Goal: Information Seeking & Learning: Learn about a topic

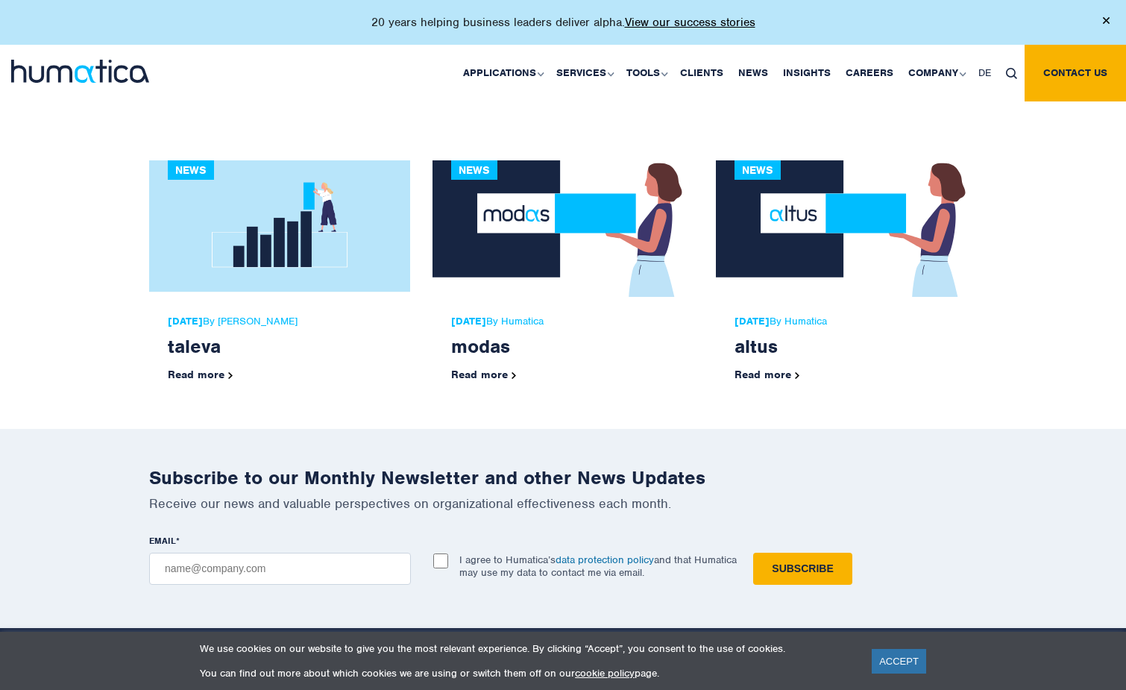
scroll to position [438, 0]
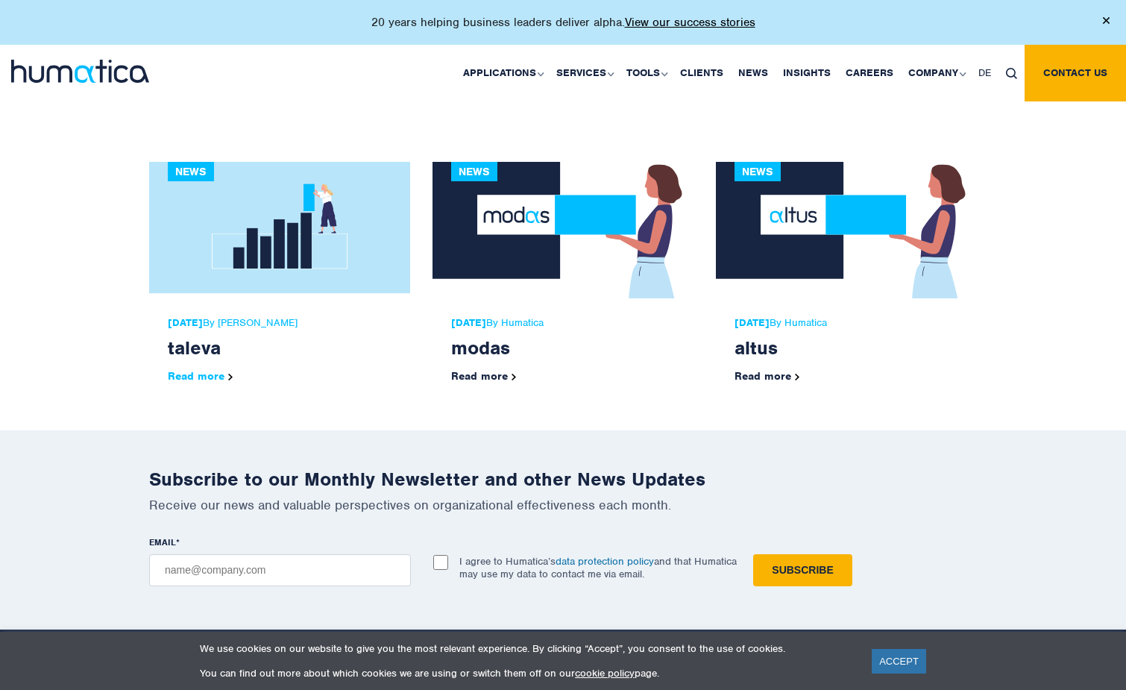
click at [198, 373] on link "Read more" at bounding box center [200, 375] width 65 height 13
click at [482, 370] on link "Read more" at bounding box center [483, 375] width 65 height 13
click at [763, 373] on link "Read more" at bounding box center [766, 375] width 65 height 13
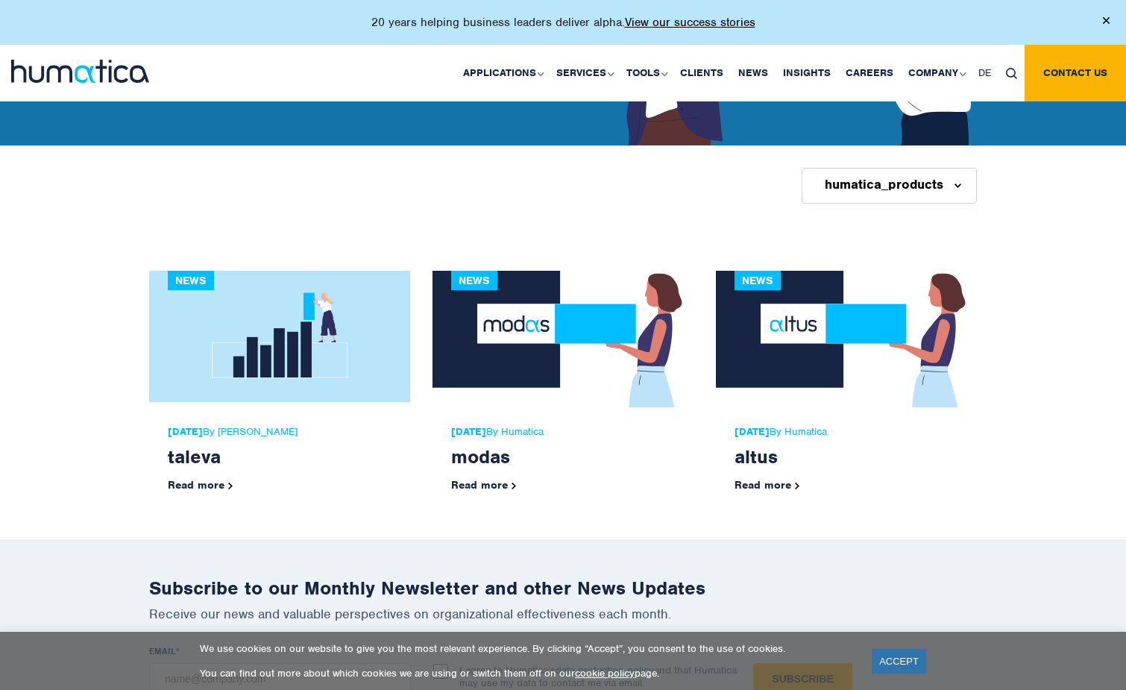
scroll to position [0, 0]
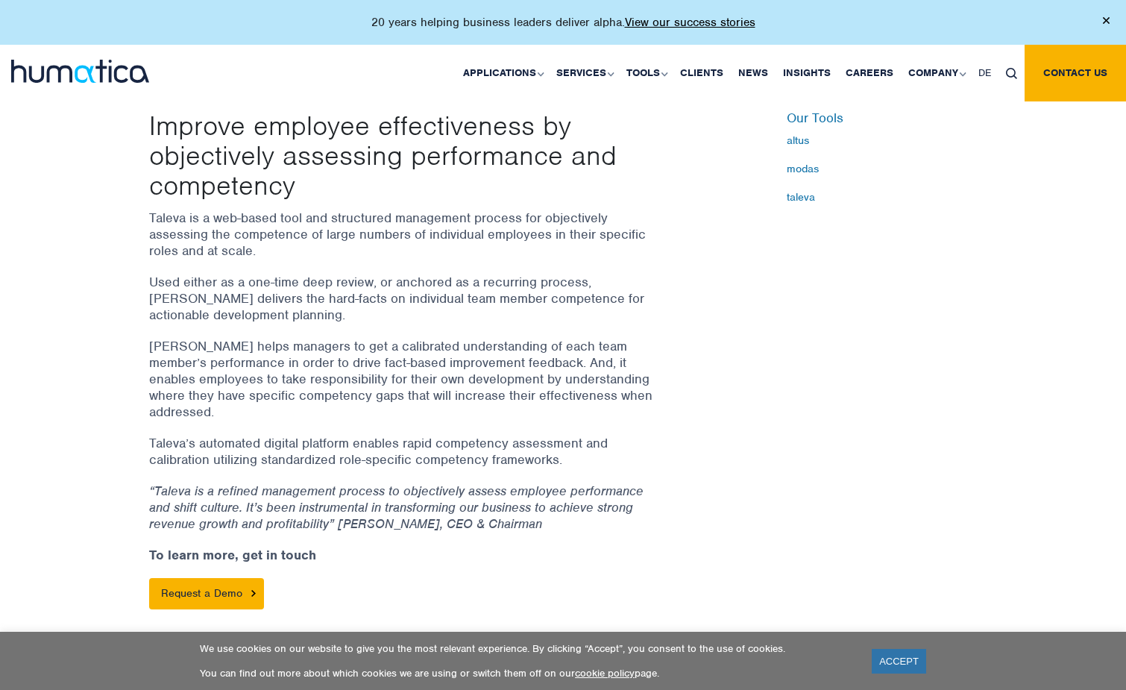
scroll to position [450, 0]
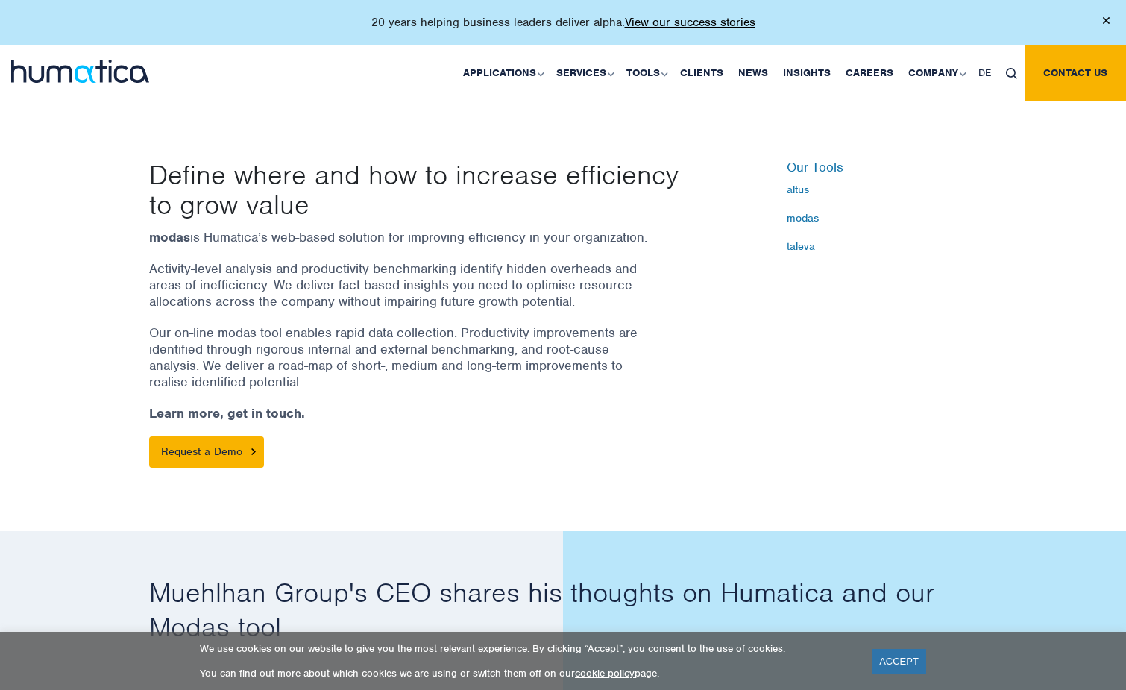
scroll to position [401, 0]
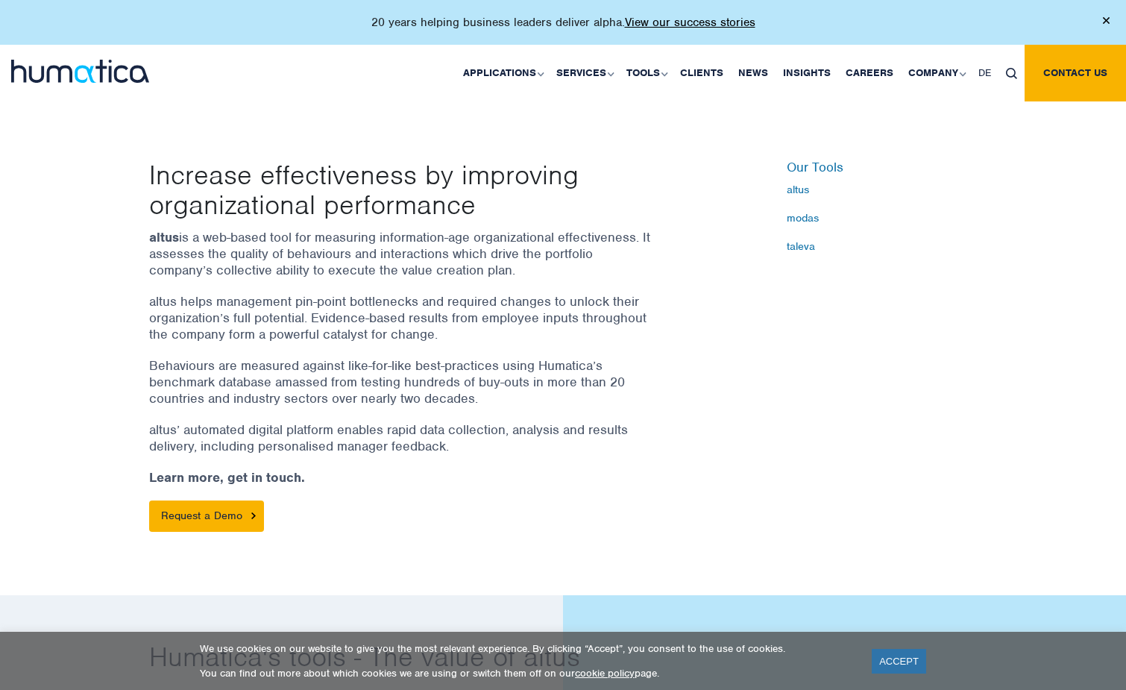
scroll to position [404, 0]
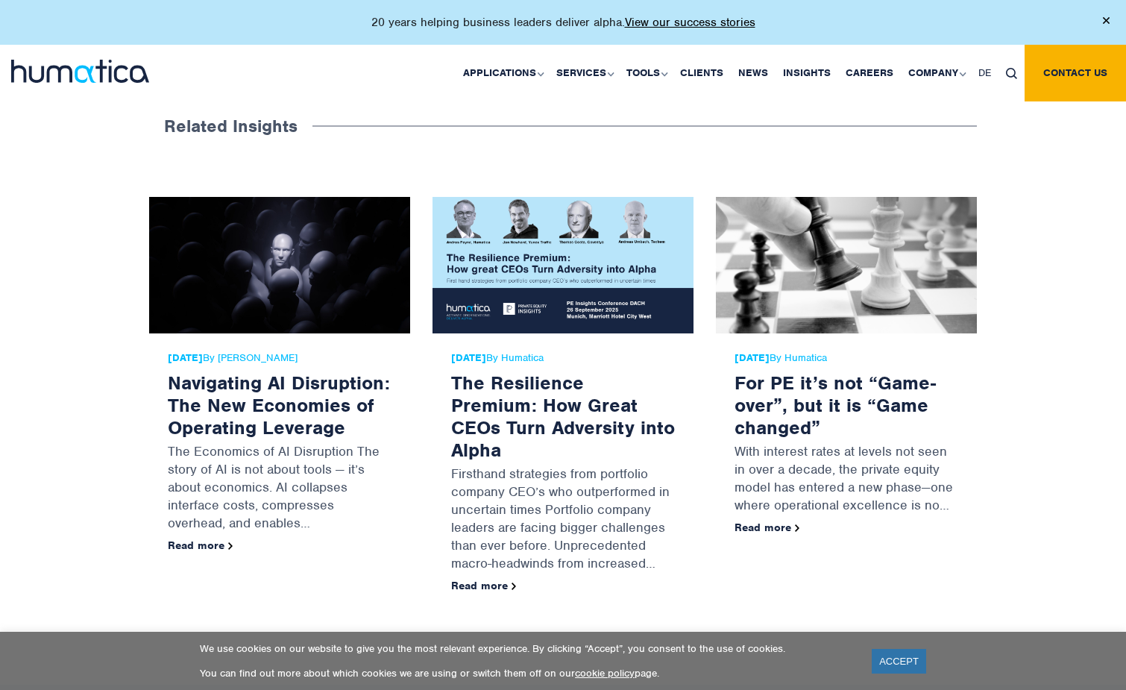
scroll to position [2835, 0]
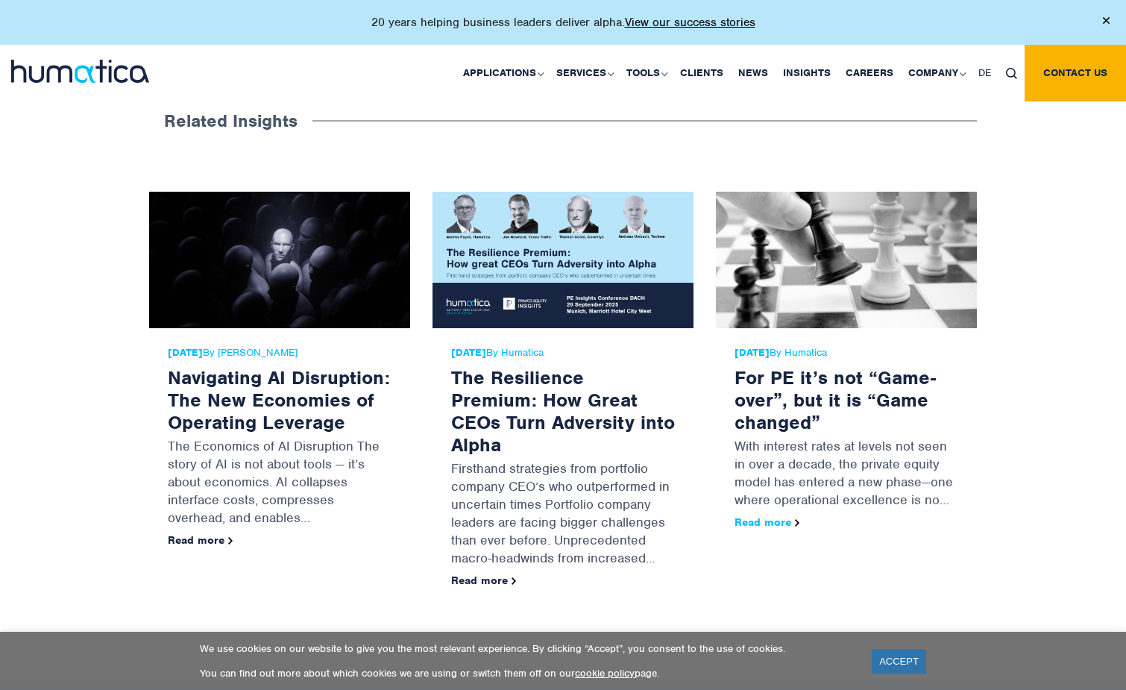
click at [761, 515] on link "Read more" at bounding box center [766, 521] width 65 height 13
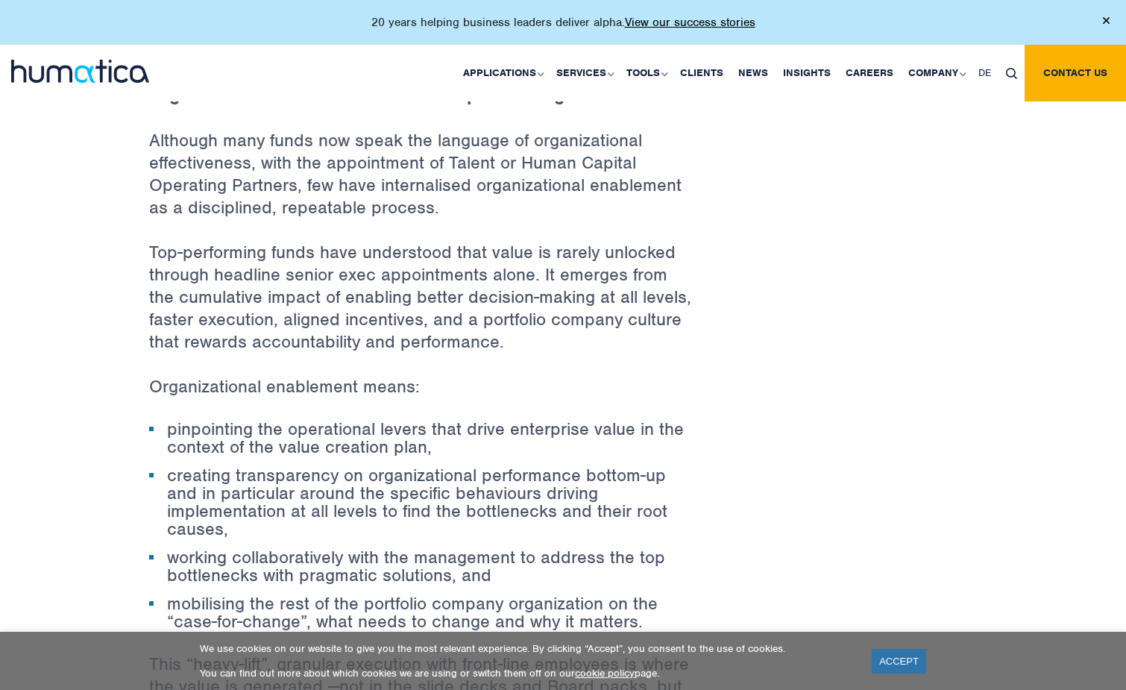
scroll to position [1515, 0]
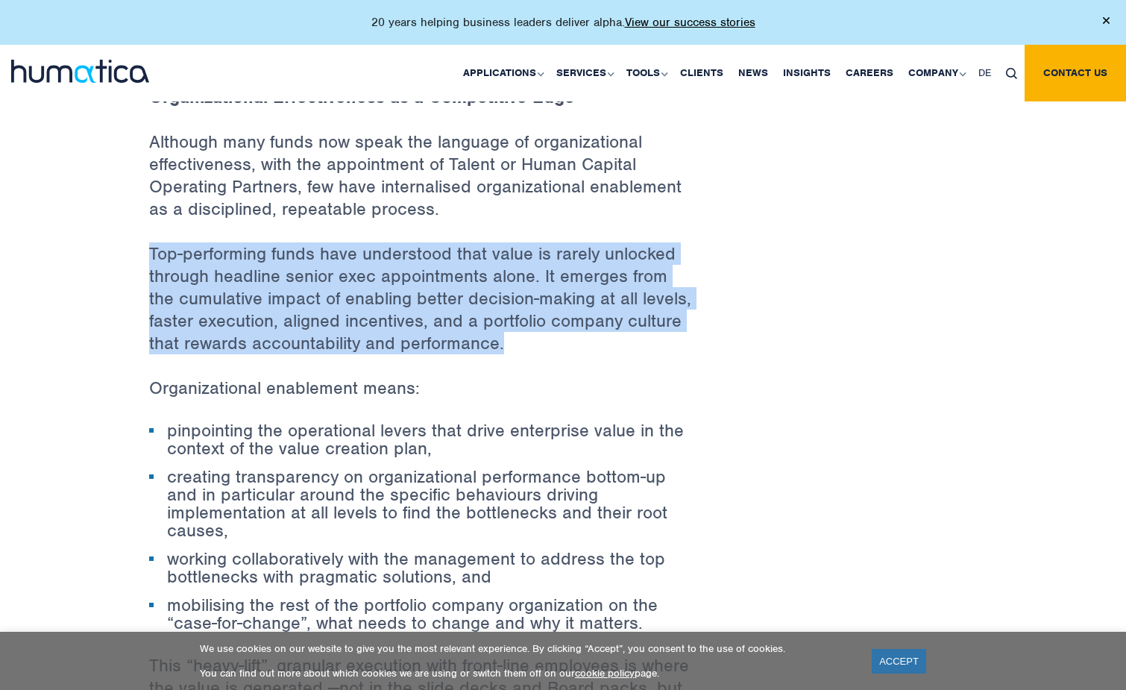
drag, startPoint x: 151, startPoint y: 246, endPoint x: 534, endPoint y: 355, distance: 398.3
click at [534, 355] on p "Top-performing funds have understood that value is rarely unlocked through head…" at bounding box center [421, 309] width 544 height 134
click at [420, 308] on p "Top-performing funds have understood that value is rarely unlocked through head…" at bounding box center [421, 309] width 544 height 134
drag, startPoint x: 150, startPoint y: 246, endPoint x: 534, endPoint y: 352, distance: 398.9
click at [534, 352] on p "Top-performing funds have understood that value is rarely unlocked through head…" at bounding box center [421, 309] width 544 height 134
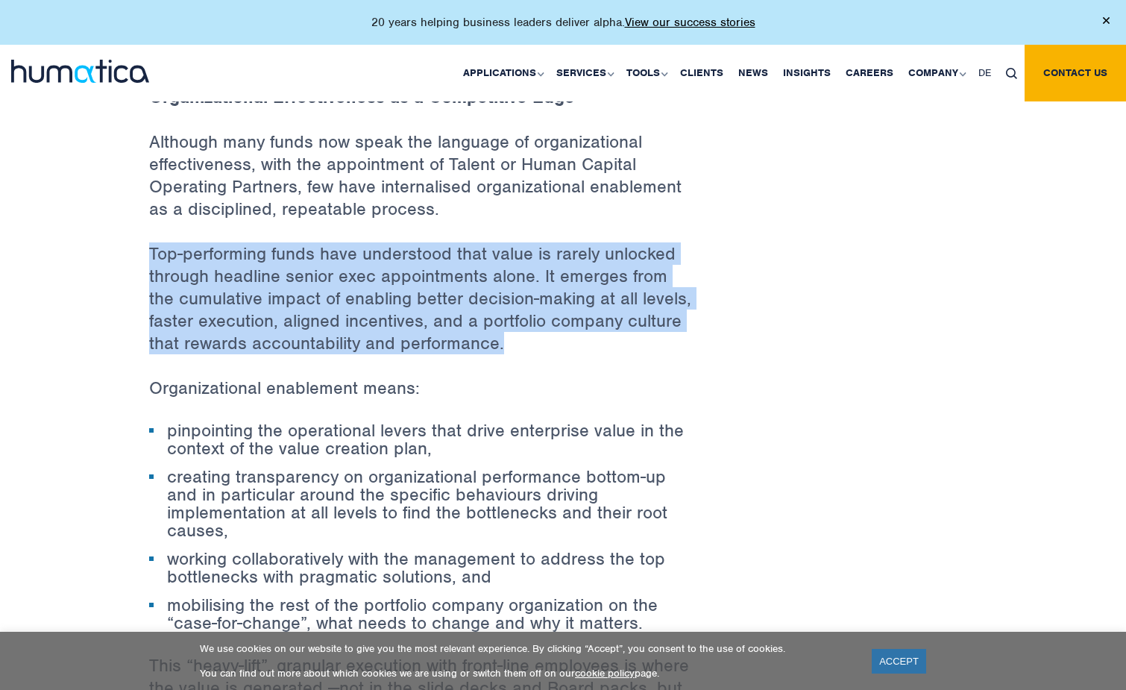
copy p "Top-performing funds have understood that value is rarely unlocked through head…"
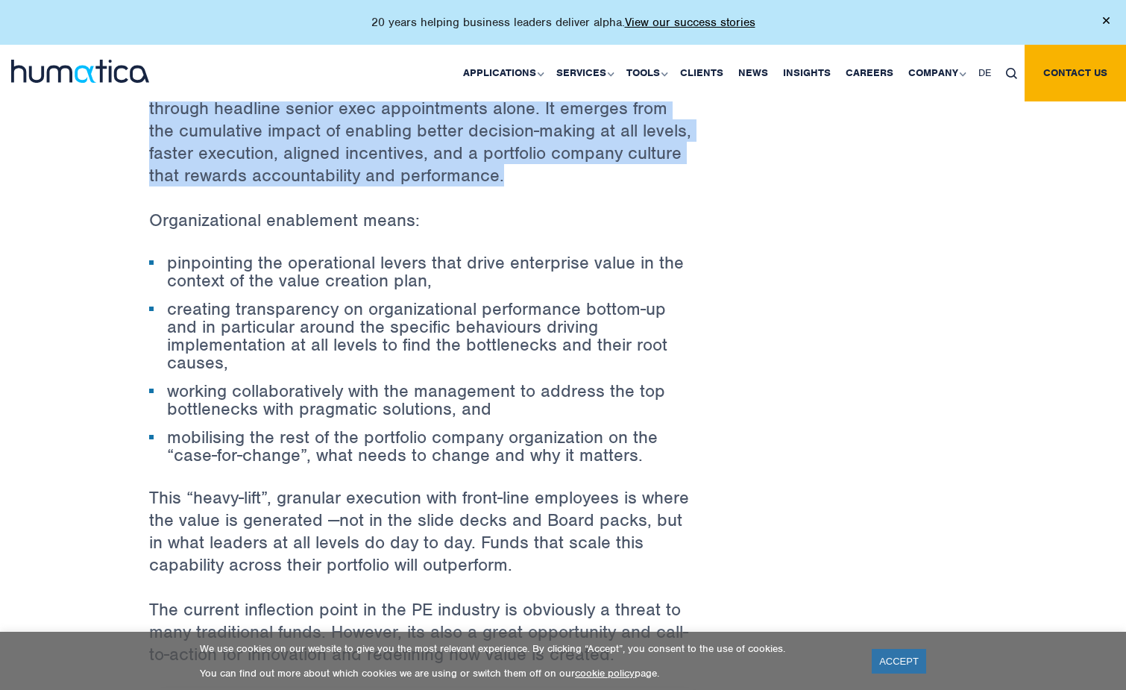
scroll to position [1691, 0]
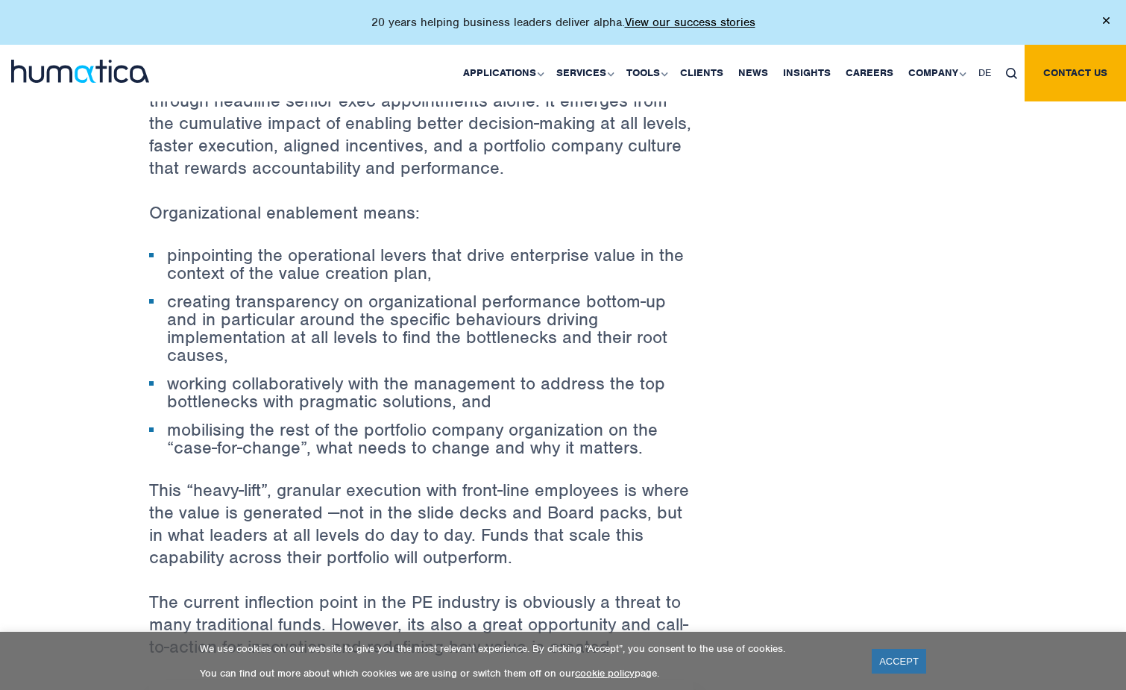
click at [466, 374] on li "working collaboratively with the management to address the top bottlenecks with…" at bounding box center [421, 392] width 544 height 36
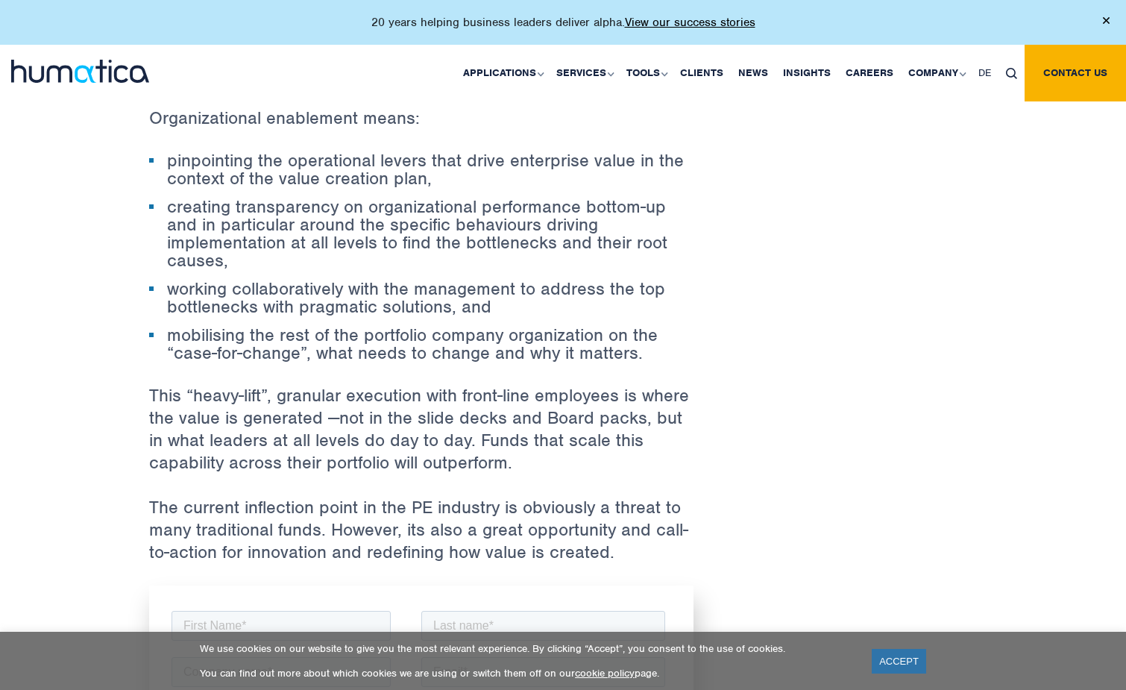
scroll to position [1786, 0]
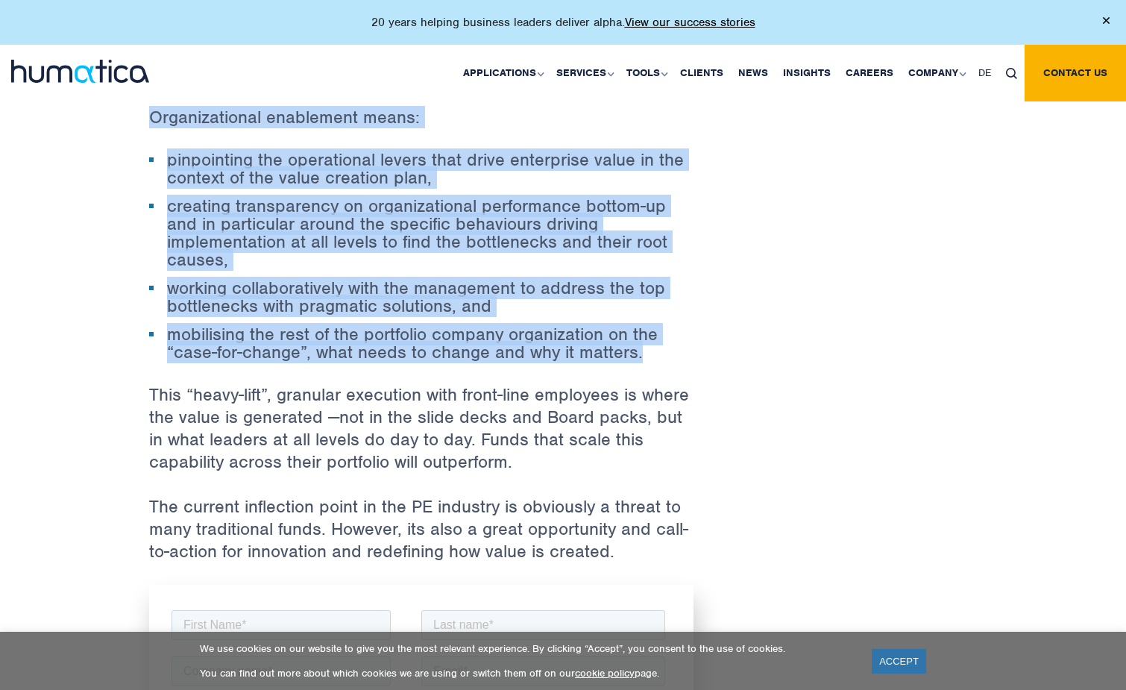
drag, startPoint x: 149, startPoint y: 113, endPoint x: 672, endPoint y: 347, distance: 572.9
copy div "Organizational enablement means: pinpointing the operational levers that drive …"
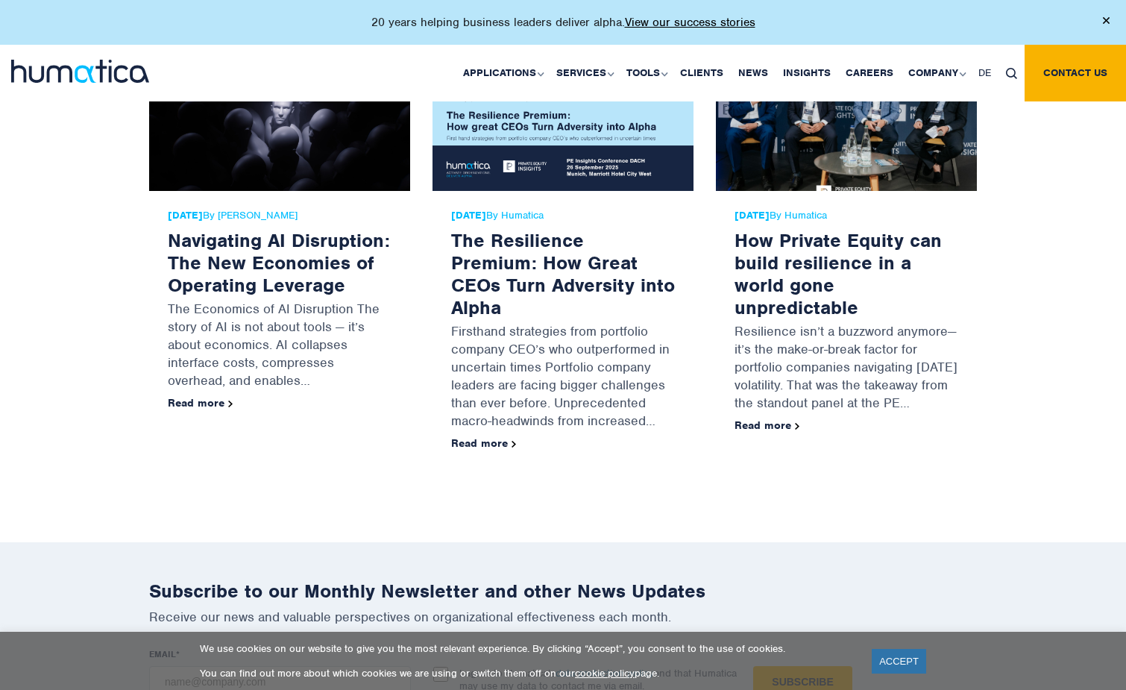
scroll to position [2727, 0]
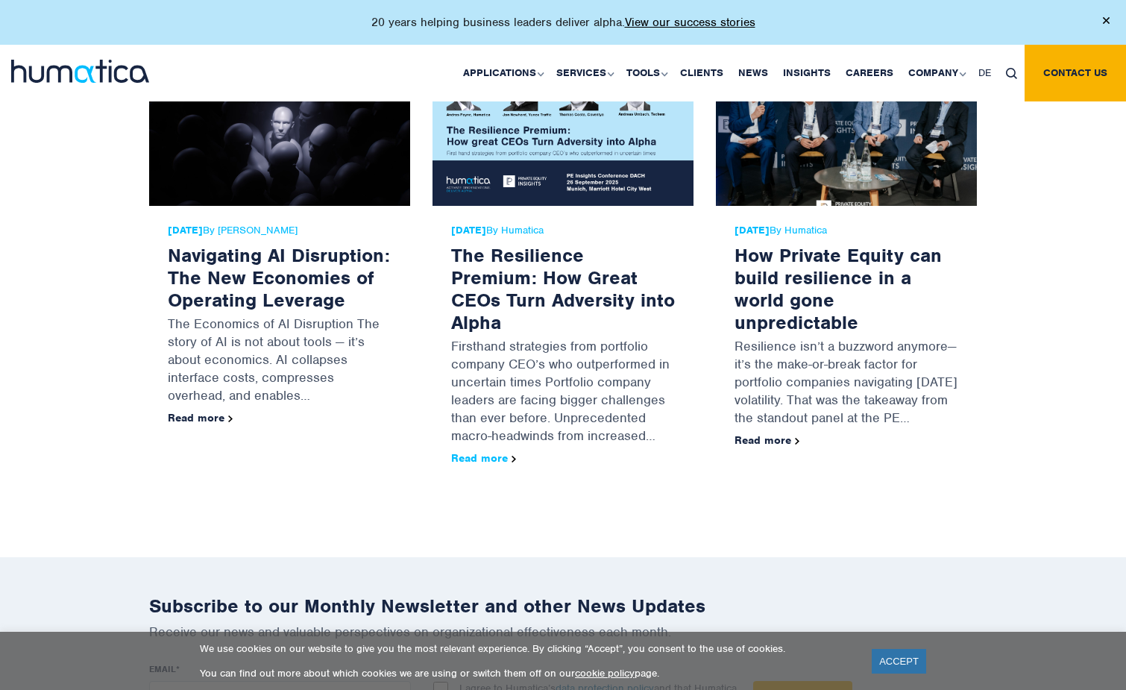
click at [475, 451] on link "Read more" at bounding box center [483, 457] width 65 height 13
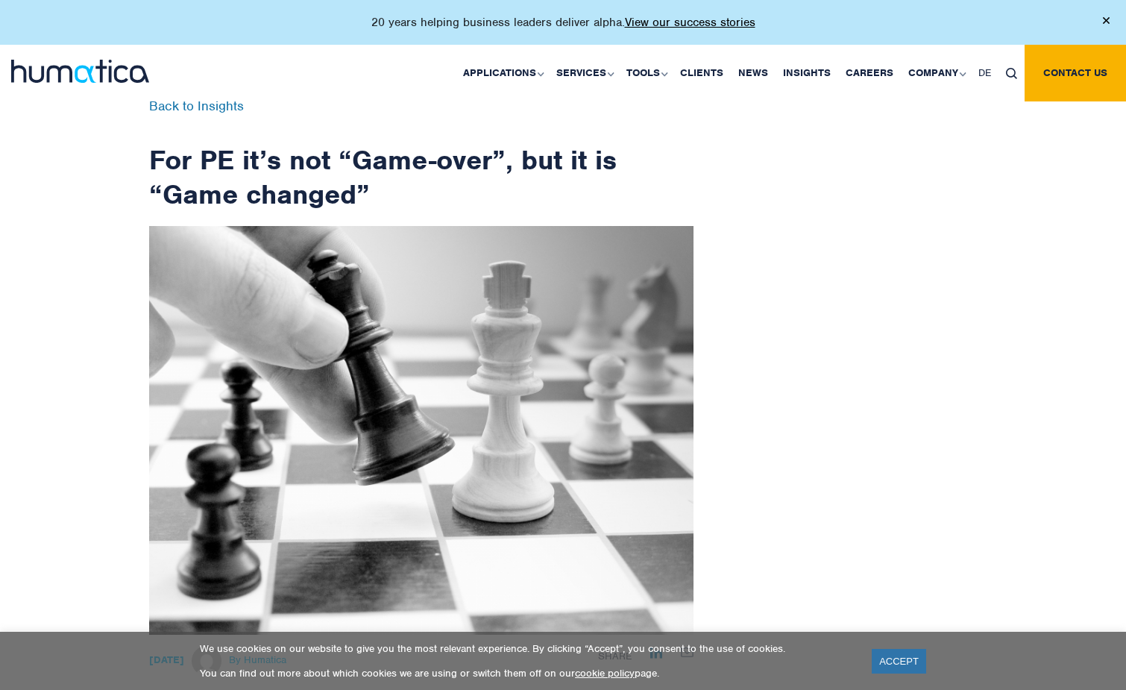
scroll to position [0, 0]
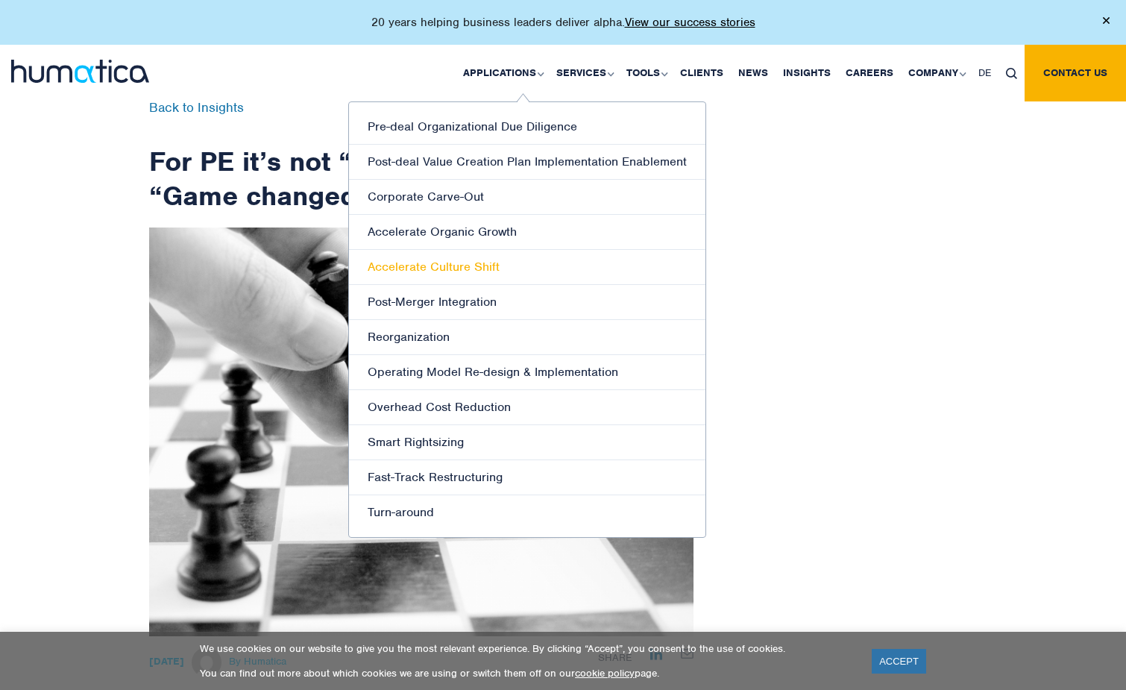
click at [415, 261] on link "Accelerate Culture Shift" at bounding box center [527, 267] width 356 height 35
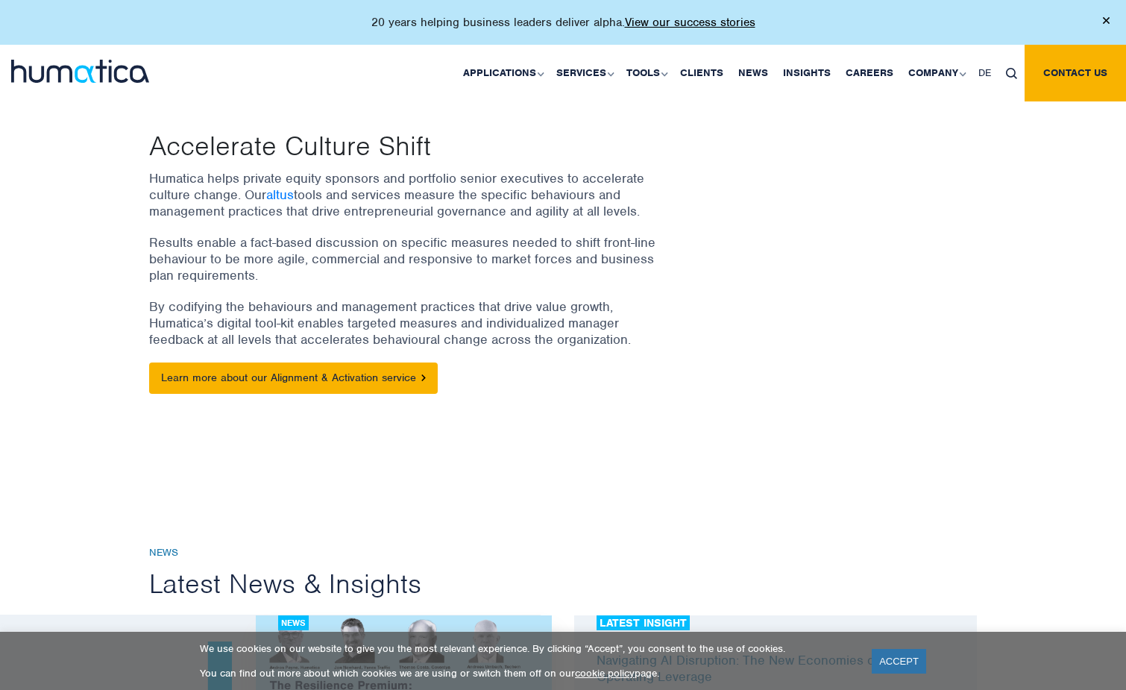
scroll to position [144, 0]
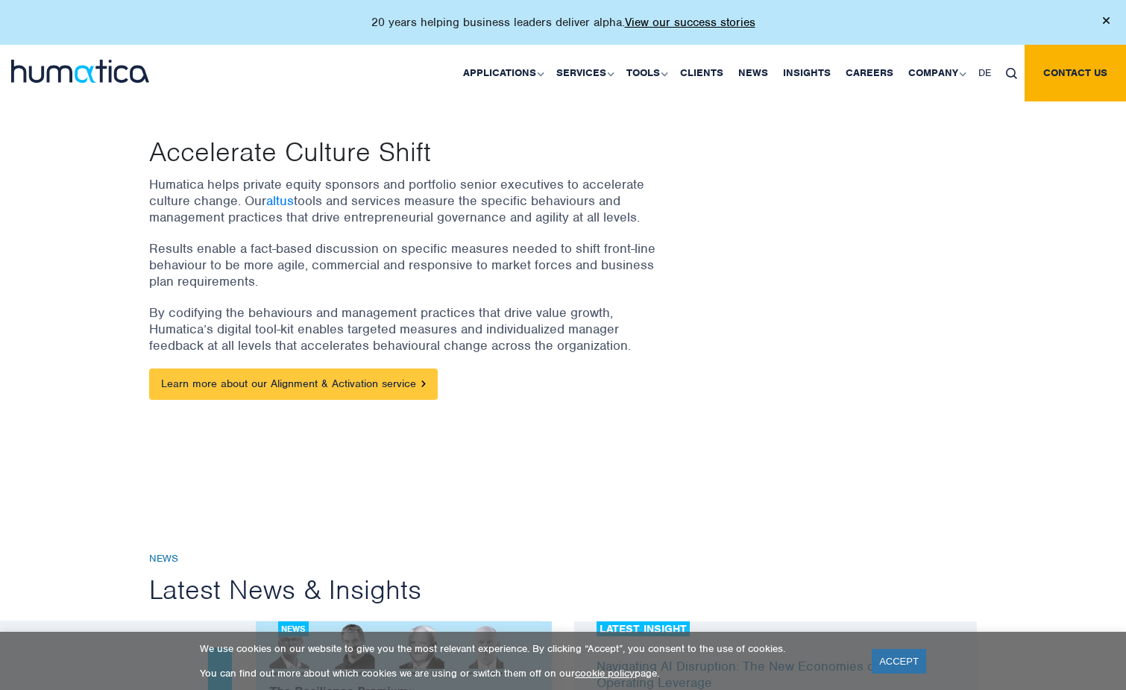
click at [289, 373] on link "Learn more about our Alignment & Activation service" at bounding box center [293, 383] width 288 height 31
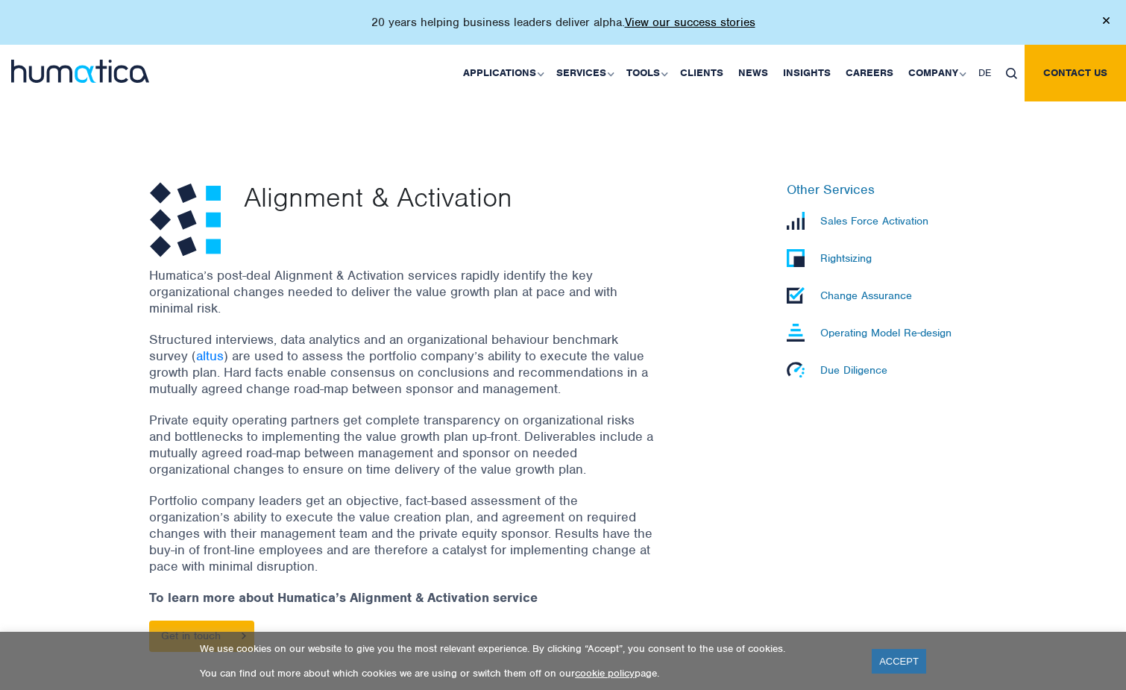
scroll to position [379, 0]
